Goal: Task Accomplishment & Management: Use online tool/utility

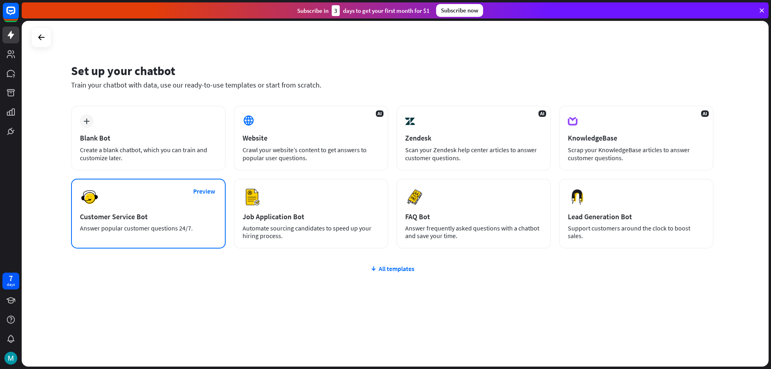
click at [125, 211] on div "Preview Customer Service Bot Answer popular customer questions 24/7." at bounding box center [148, 214] width 155 height 70
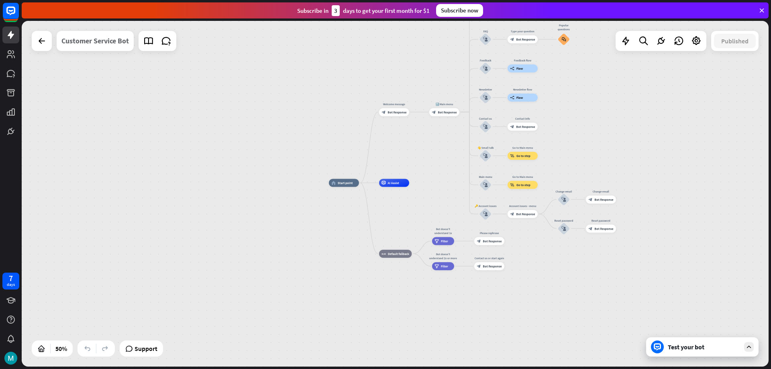
click at [85, 42] on div "Customer Service Bot" at bounding box center [94, 41] width 67 height 20
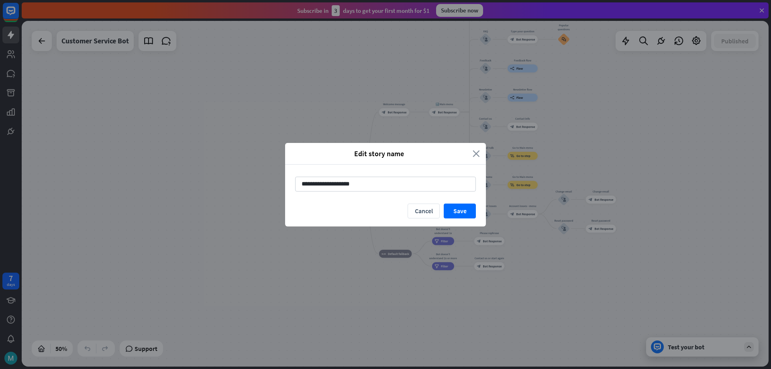
click at [480, 153] on icon "close" at bounding box center [476, 153] width 7 height 9
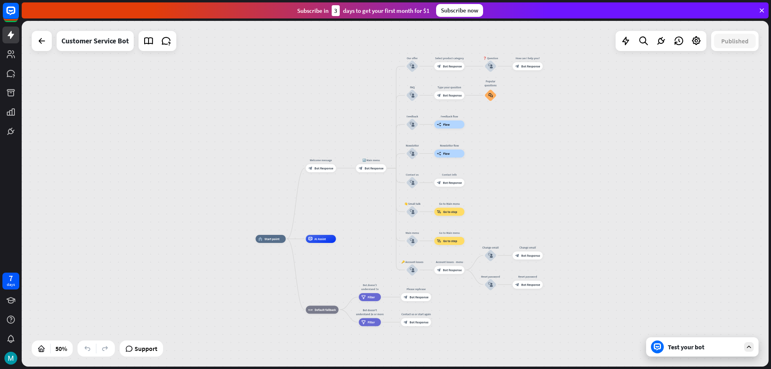
click at [695, 348] on div "Test your bot" at bounding box center [704, 347] width 72 height 8
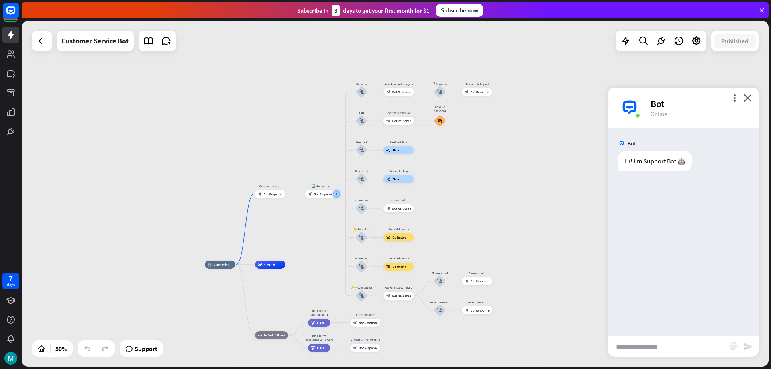
click at [643, 173] on div "Hi! I'm Support Bot 🤖 [DATE] 4:27 PM Show JSON" at bounding box center [683, 163] width 151 height 24
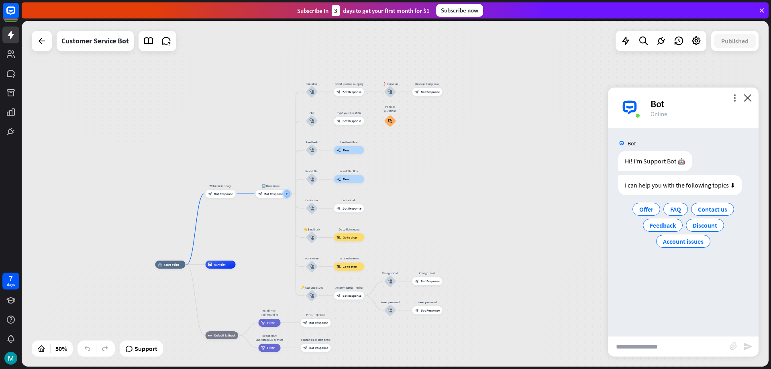
click at [664, 350] on input "text" at bounding box center [669, 347] width 122 height 20
paste input "**********"
click at [717, 352] on input "**********" at bounding box center [669, 347] width 122 height 20
click at [687, 345] on input "**********" at bounding box center [669, 347] width 122 height 20
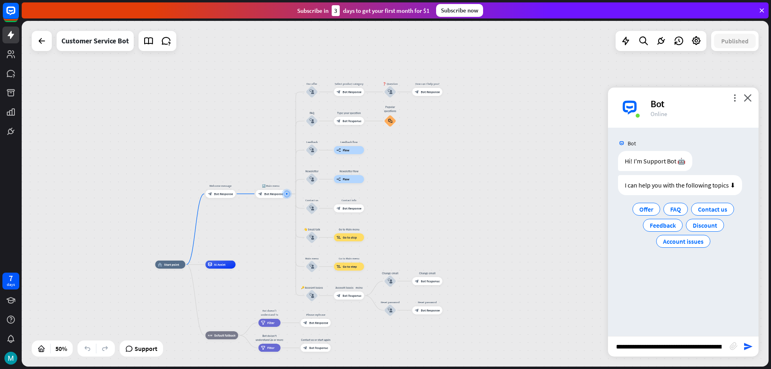
click at [687, 345] on input "**********" at bounding box center [669, 347] width 122 height 20
paste input "text"
click at [721, 343] on input "**********" at bounding box center [669, 347] width 122 height 20
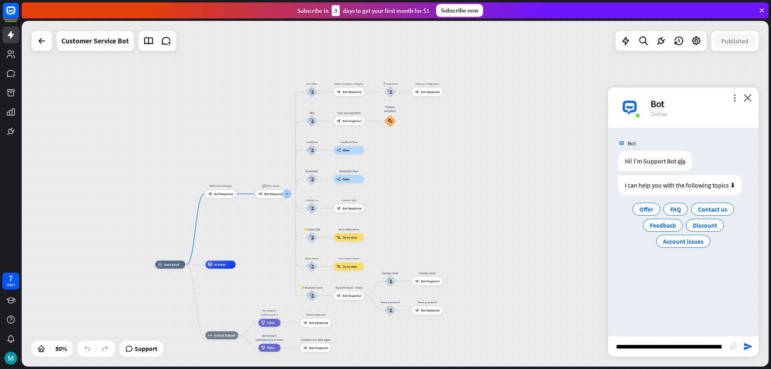
drag, startPoint x: 721, startPoint y: 345, endPoint x: 538, endPoint y: 309, distance: 186.7
click at [538, 309] on div "home_2 Start point Welcome message block_bot_response Bot Response 🔙 Main menu …" at bounding box center [395, 194] width 747 height 346
click at [720, 348] on input "**********" at bounding box center [669, 347] width 122 height 20
type input "**********"
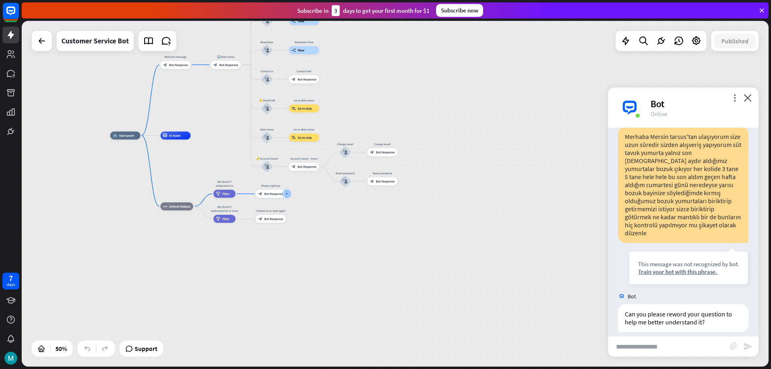
scroll to position [96, 0]
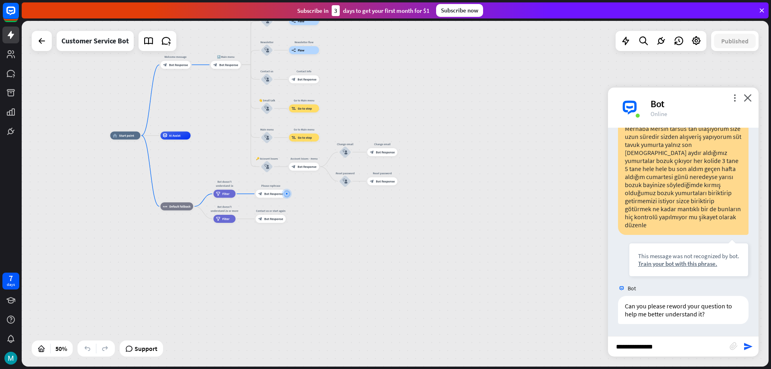
type input "**********"
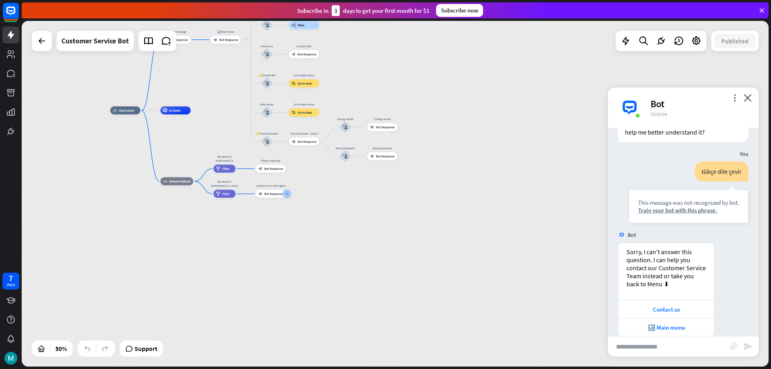
scroll to position [290, 0]
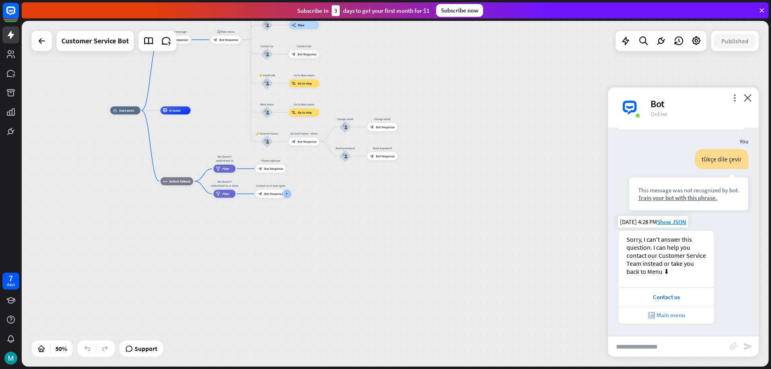
click at [665, 315] on div "🔙 Main menu" at bounding box center [667, 315] width 88 height 8
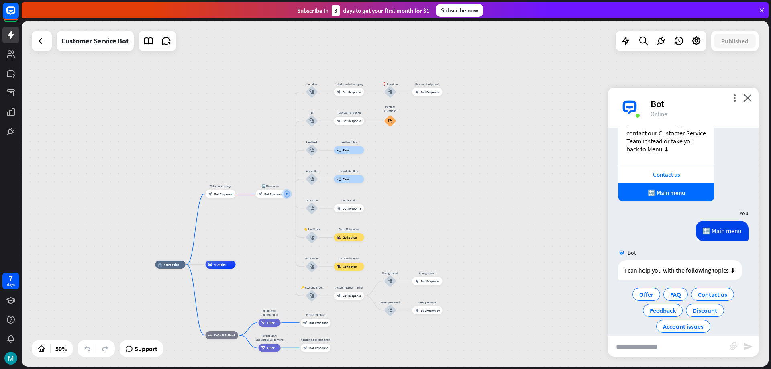
scroll to position [423, 0]
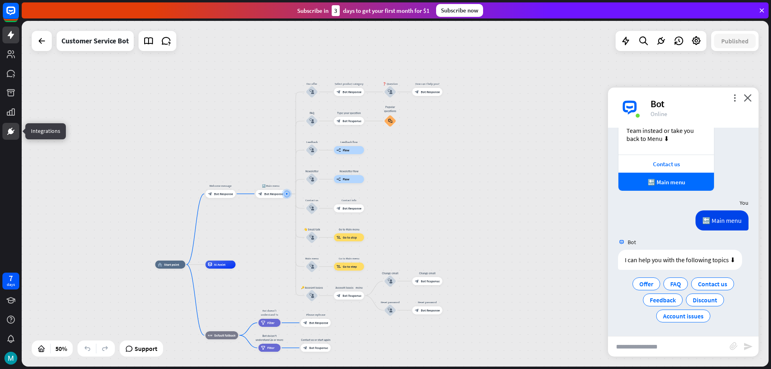
click at [10, 131] on icon at bounding box center [10, 131] width 5 height 5
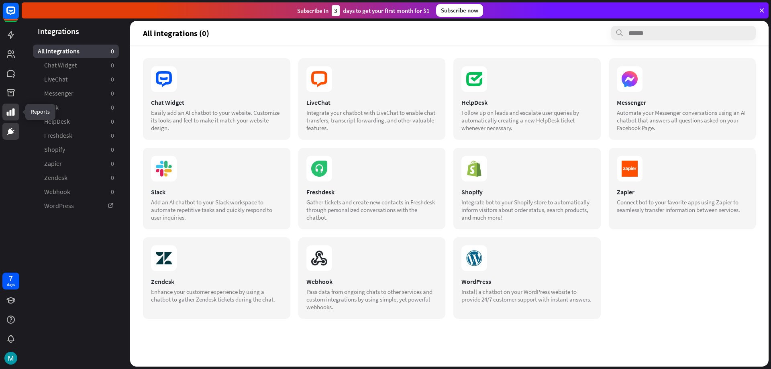
click at [16, 115] on link at bounding box center [10, 112] width 17 height 17
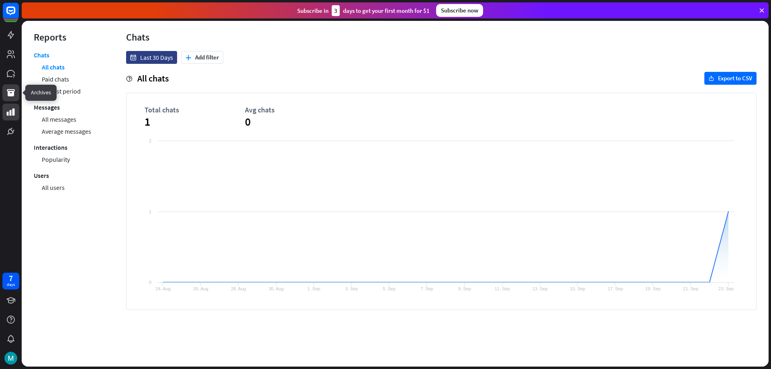
click at [8, 94] on icon at bounding box center [11, 92] width 8 height 7
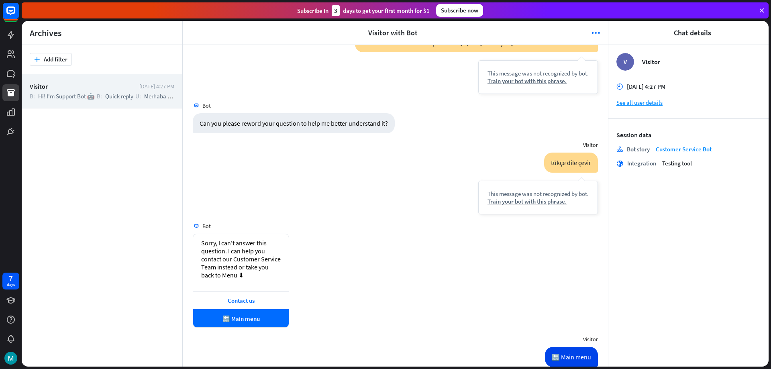
scroll to position [214, 0]
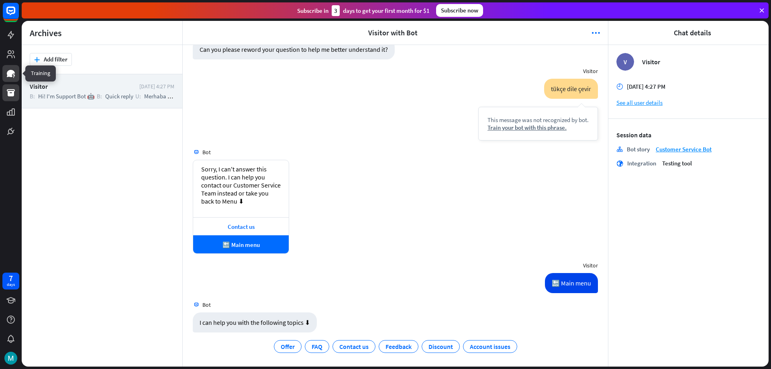
click at [14, 75] on icon at bounding box center [13, 75] width 2 height 2
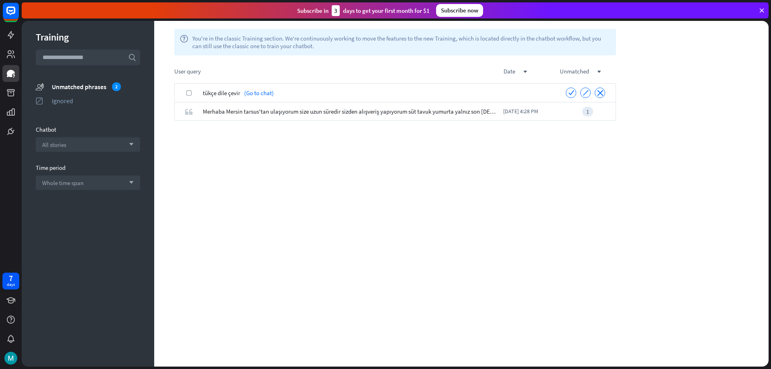
click at [188, 93] on icon "check" at bounding box center [189, 93] width 4 height 4
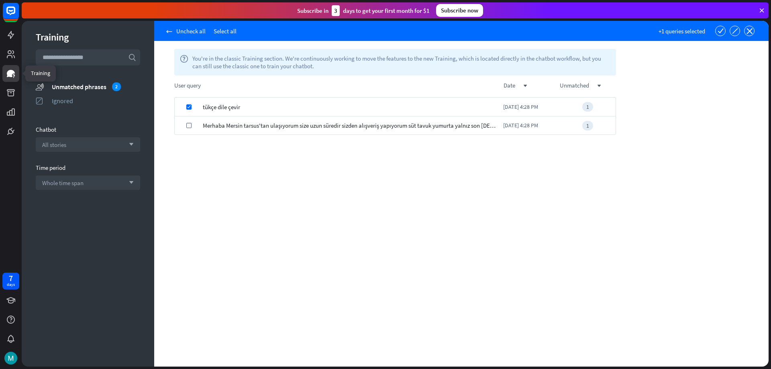
click at [14, 76] on icon at bounding box center [11, 74] width 10 height 10
click at [35, 70] on div "Training search unmatched_phrases Unmatched phrases 2 ignored Ignored Chatbot A…" at bounding box center [88, 194] width 133 height 346
click at [70, 104] on div "Ignored" at bounding box center [96, 101] width 88 height 8
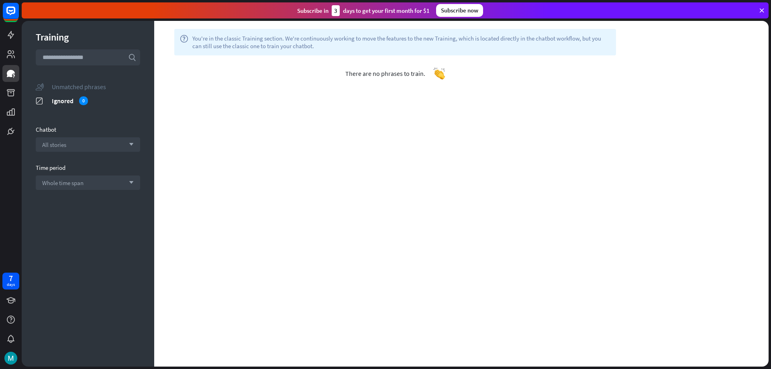
click at [90, 83] on div "Unmatched phrases" at bounding box center [96, 87] width 88 height 8
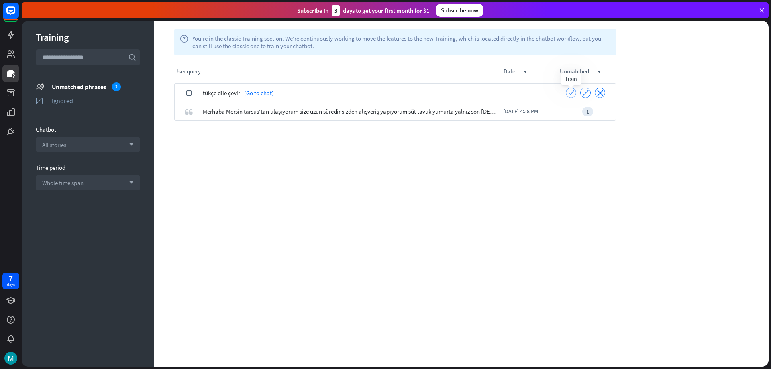
click at [569, 93] on icon "check" at bounding box center [572, 93] width 6 height 6
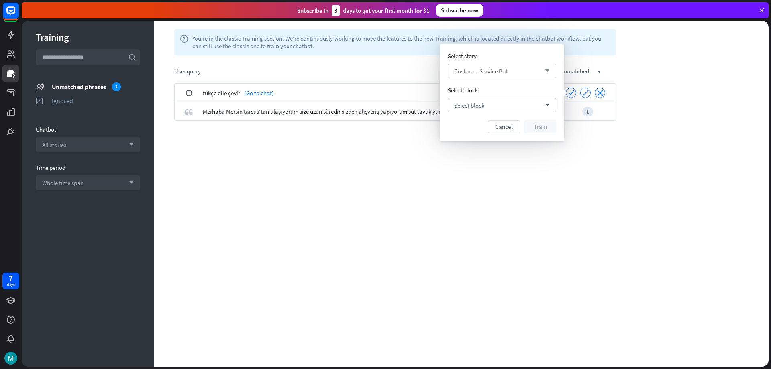
click at [534, 74] on div "Customer Service Bot arrow_down" at bounding box center [502, 71] width 108 height 14
drag, startPoint x: 427, startPoint y: 167, endPoint x: 429, endPoint y: 163, distance: 4.5
click at [427, 165] on div "check tükçe dile çevir (Go to chat) check ignore close quote Merhaba Mersin tar…" at bounding box center [395, 225] width 482 height 284
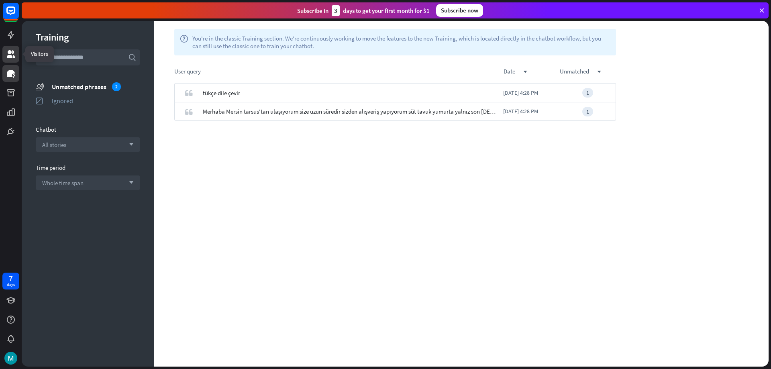
click at [14, 58] on icon at bounding box center [11, 54] width 8 height 8
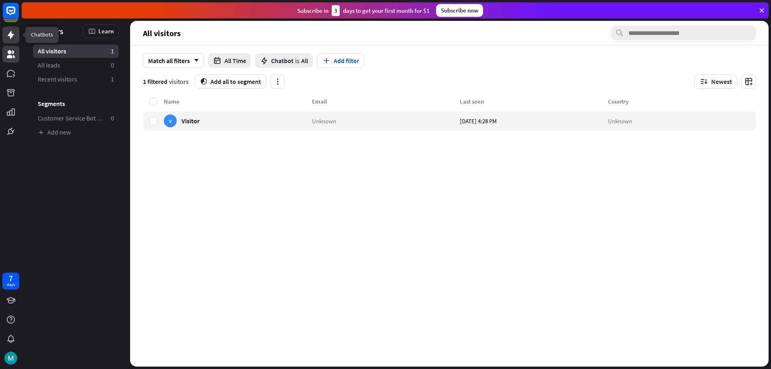
click at [10, 37] on icon at bounding box center [11, 35] width 6 height 8
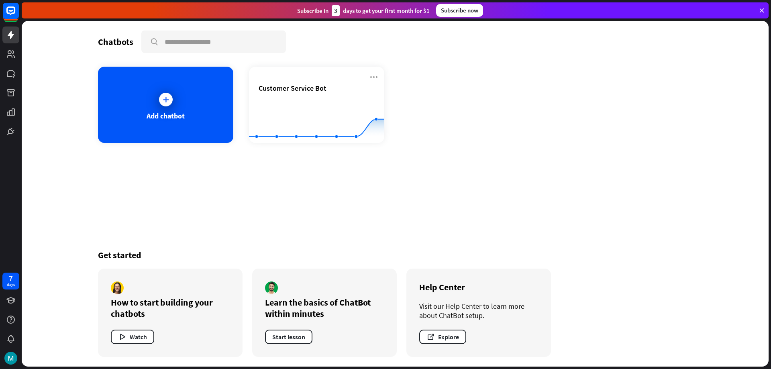
click at [763, 10] on icon at bounding box center [762, 10] width 7 height 7
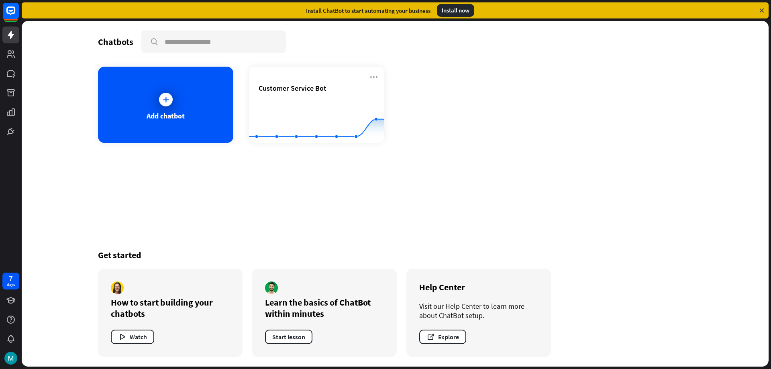
click at [763, 10] on icon at bounding box center [762, 10] width 7 height 7
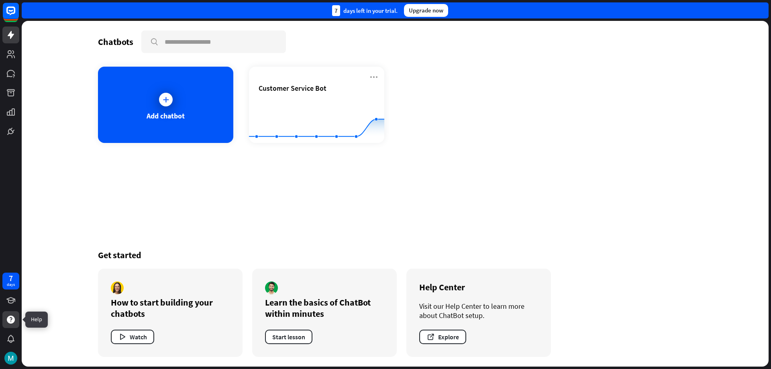
click at [12, 321] on icon at bounding box center [11, 320] width 8 height 8
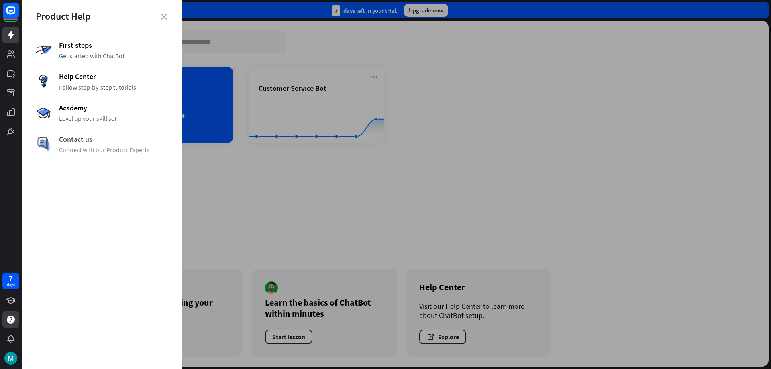
click at [87, 143] on span "Contact us" at bounding box center [113, 139] width 109 height 9
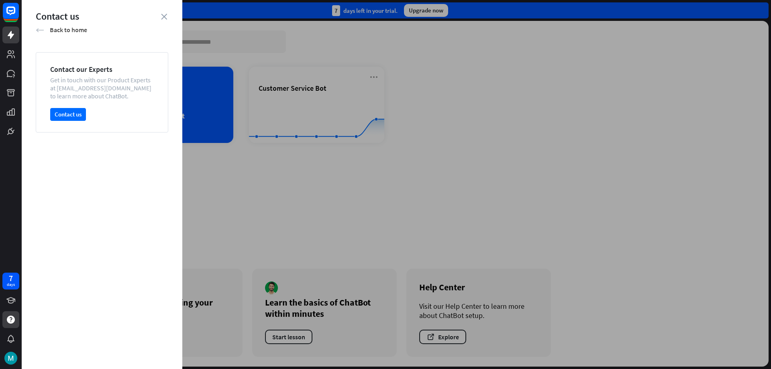
click at [40, 27] on icon "arrow_left" at bounding box center [40, 30] width 8 height 8
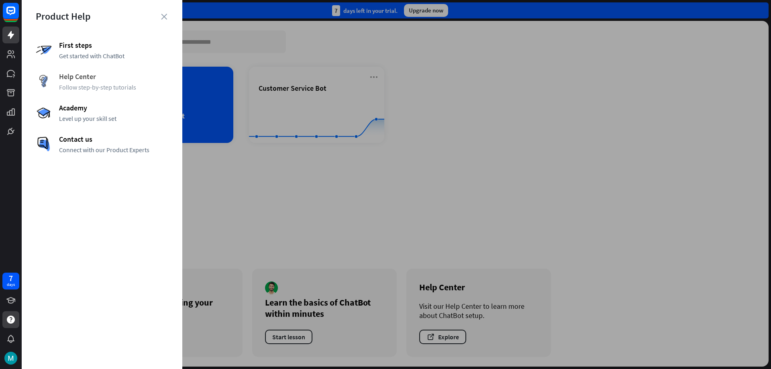
click at [100, 76] on span "Help Center" at bounding box center [113, 76] width 109 height 9
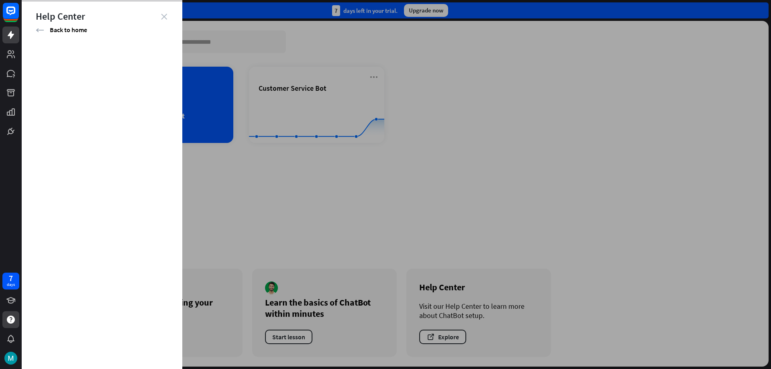
click at [162, 15] on icon "close" at bounding box center [164, 17] width 6 height 6
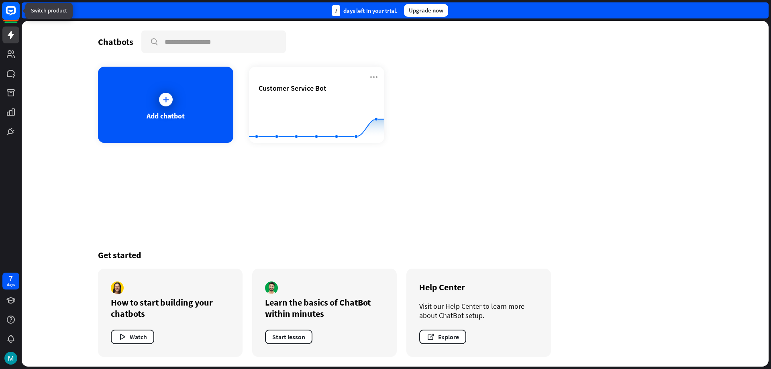
click at [7, 12] on icon at bounding box center [11, 11] width 10 height 10
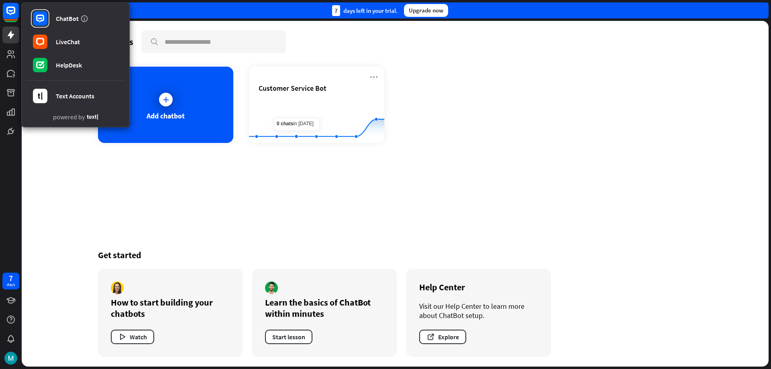
click at [763, 88] on div "Chatbots search Add chatbot Customer Service Bot Created with Highcharts 10.1.0…" at bounding box center [395, 194] width 747 height 346
